Goal: Task Accomplishment & Management: Use online tool/utility

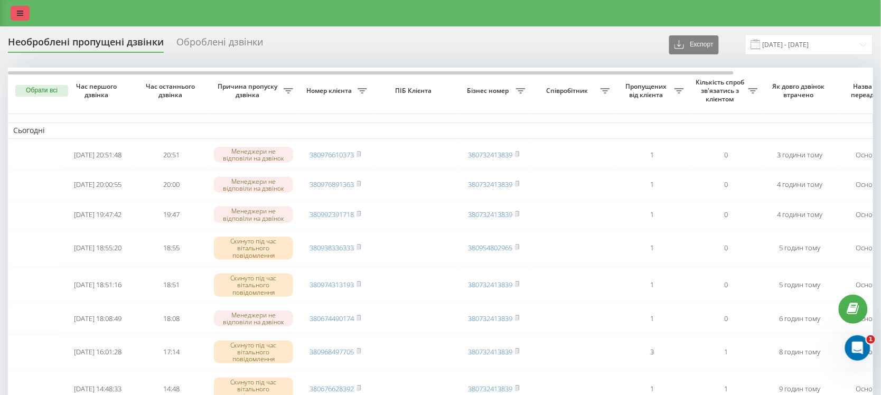
click at [22, 6] on link at bounding box center [20, 13] width 19 height 15
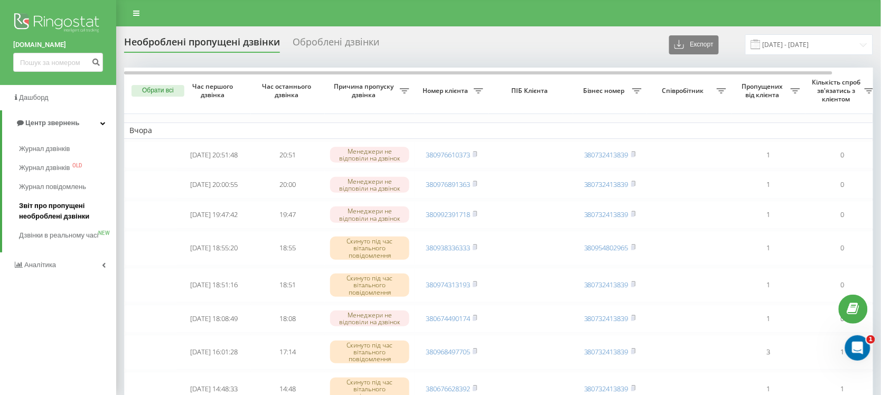
click at [57, 207] on span "Звіт про пропущені необроблені дзвінки" at bounding box center [65, 211] width 92 height 21
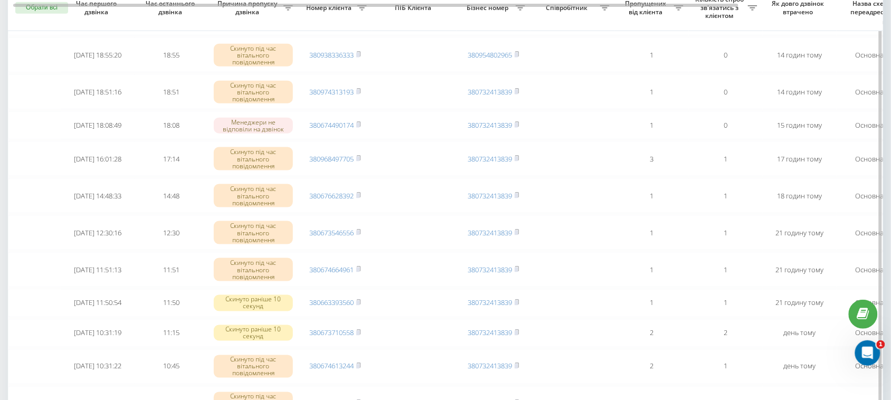
scroll to position [240, 0]
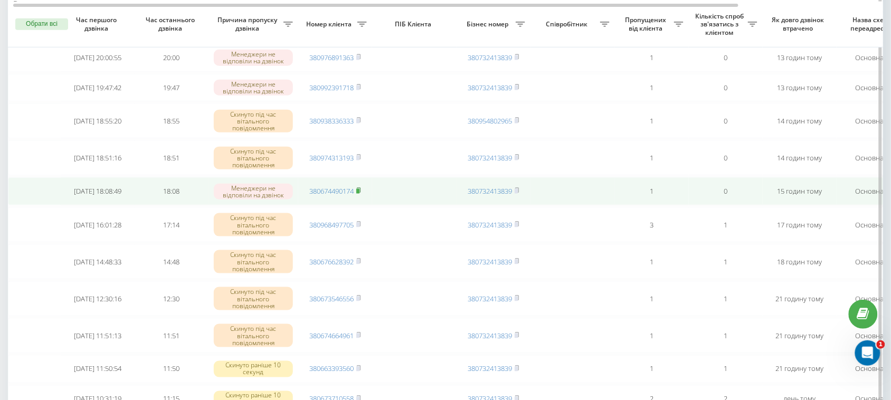
click at [361, 194] on icon at bounding box center [358, 190] width 5 height 6
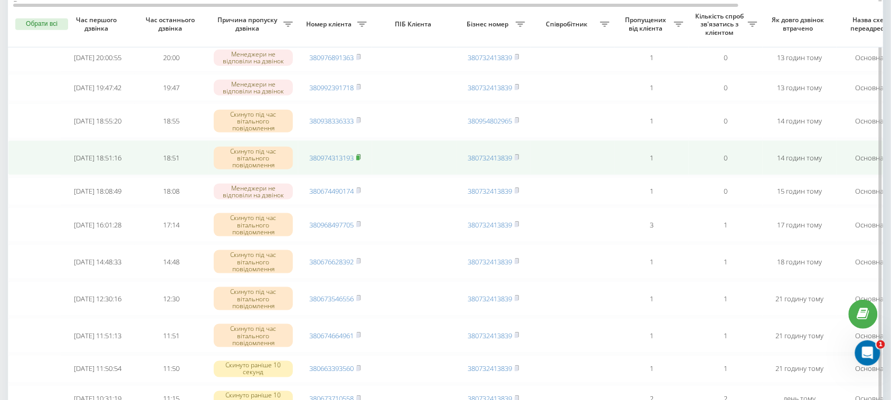
click at [361, 159] on icon at bounding box center [359, 157] width 4 height 5
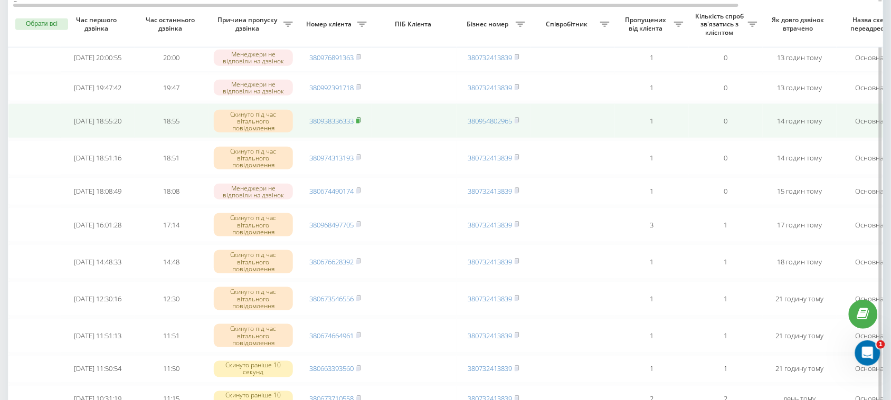
click at [359, 124] on rect at bounding box center [357, 121] width 3 height 5
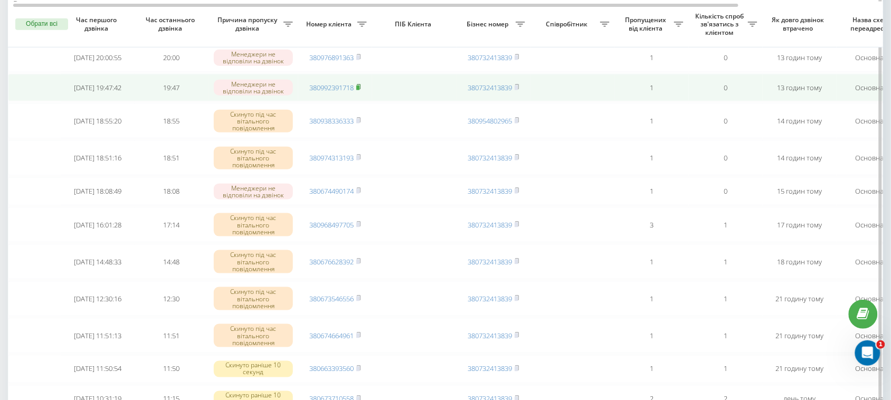
click at [360, 90] on rect at bounding box center [357, 88] width 3 height 5
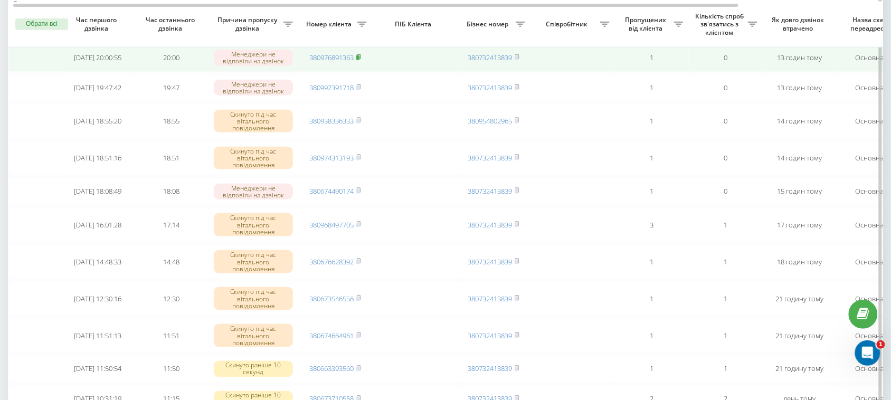
click at [361, 59] on icon at bounding box center [359, 56] width 4 height 5
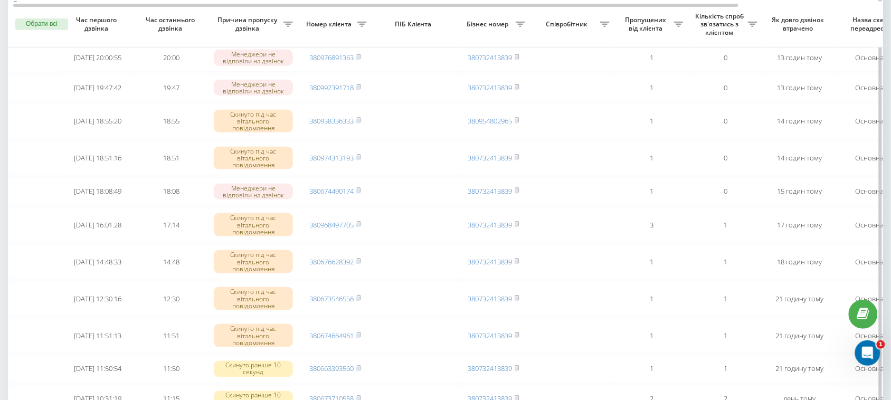
click at [361, 30] on icon at bounding box center [358, 27] width 5 height 6
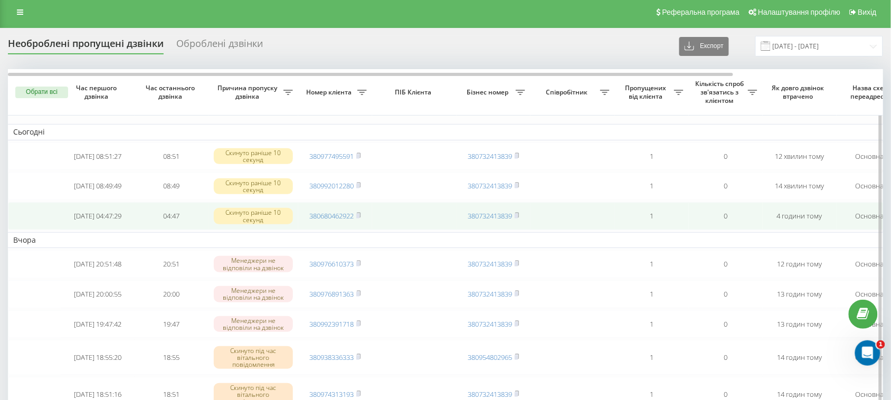
scroll to position [0, 0]
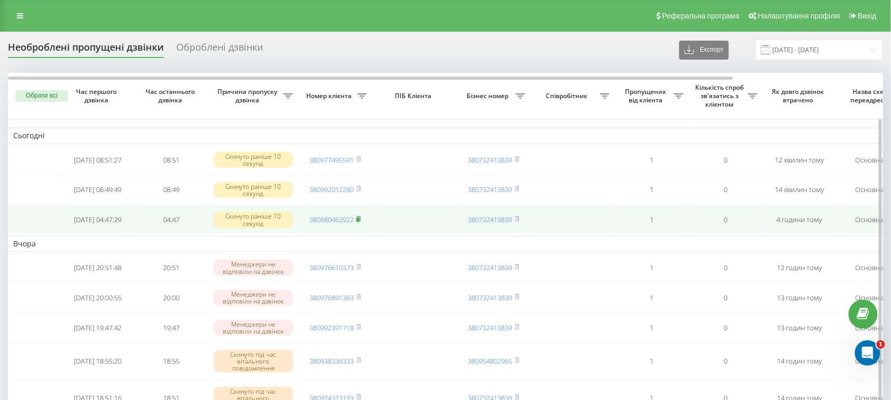
click at [360, 222] on rect at bounding box center [357, 220] width 3 height 5
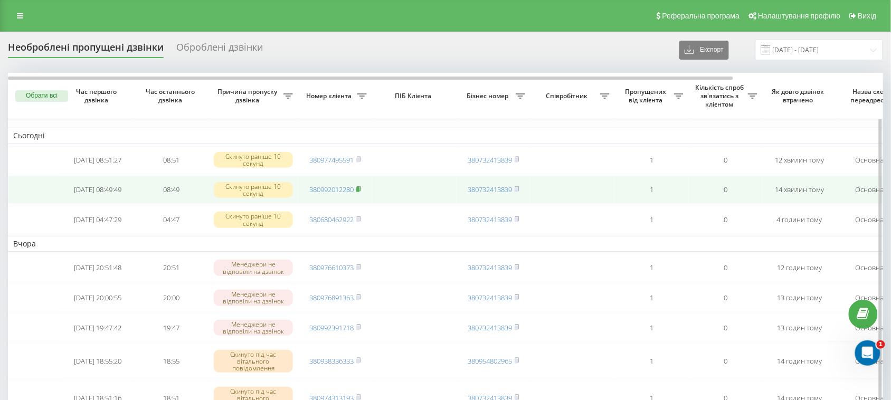
click at [359, 192] on rect at bounding box center [357, 189] width 3 height 5
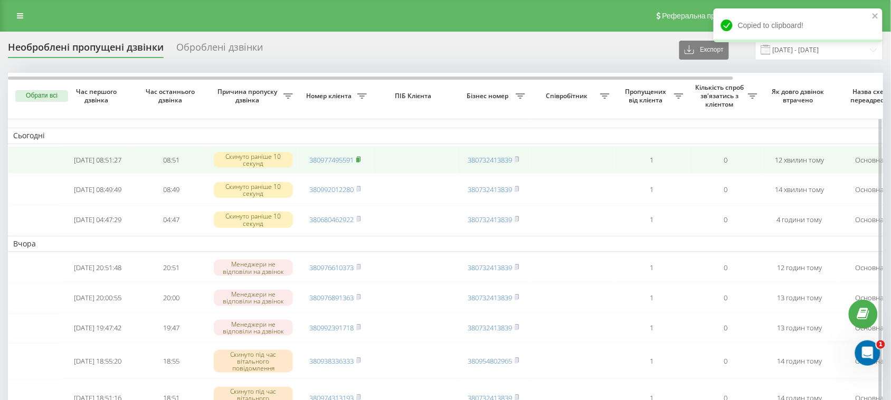
click at [361, 161] on icon at bounding box center [359, 158] width 4 height 5
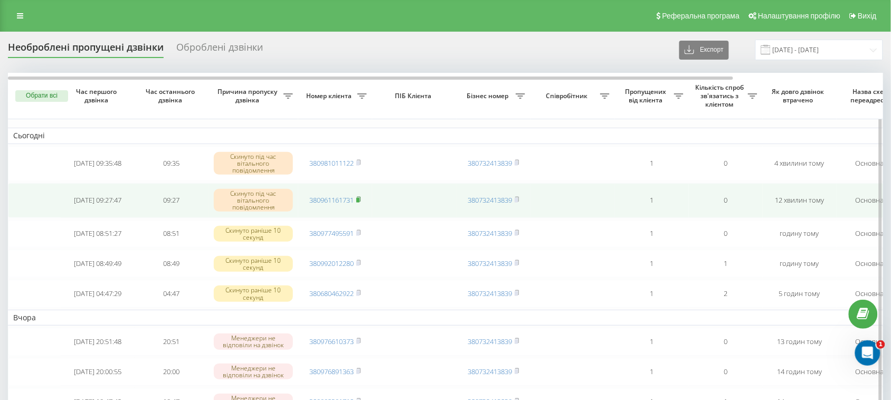
click at [360, 199] on icon at bounding box center [358, 199] width 5 height 6
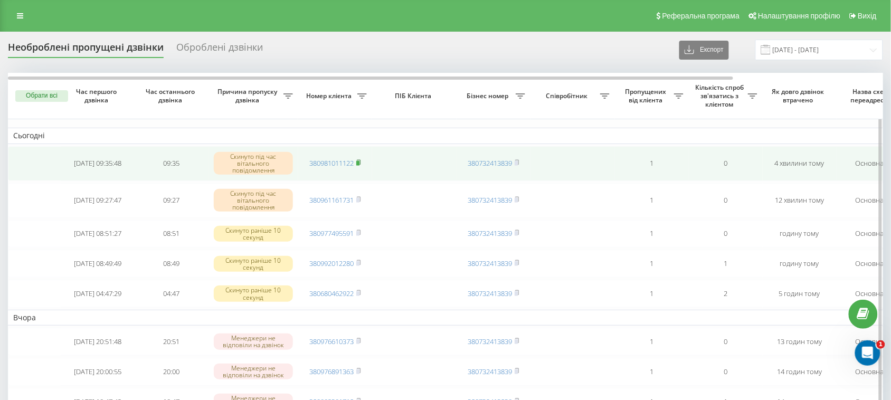
click at [360, 162] on icon at bounding box center [358, 162] width 5 height 6
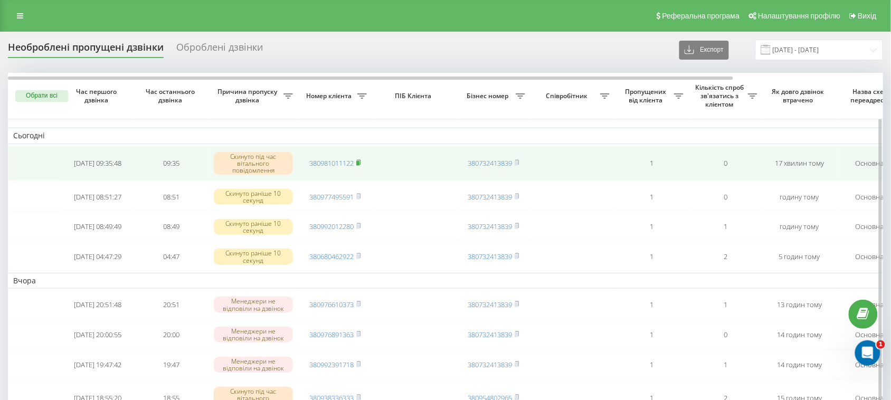
click at [360, 163] on rect at bounding box center [357, 163] width 3 height 5
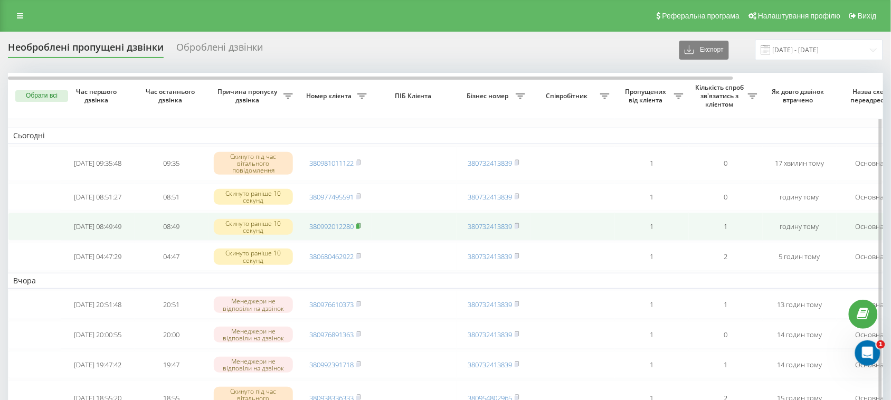
click at [361, 229] on icon at bounding box center [358, 226] width 5 height 6
